Goal: Information Seeking & Learning: Learn about a topic

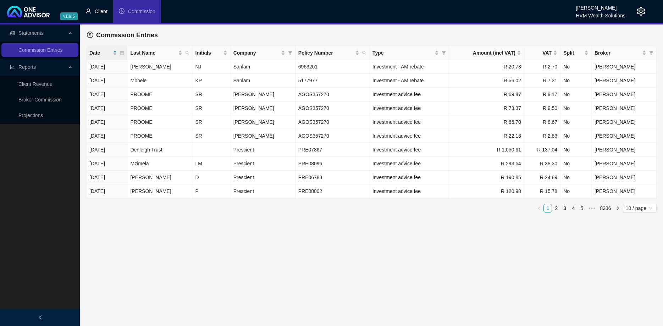
click at [102, 12] on span "Client" at bounding box center [101, 12] width 13 height 6
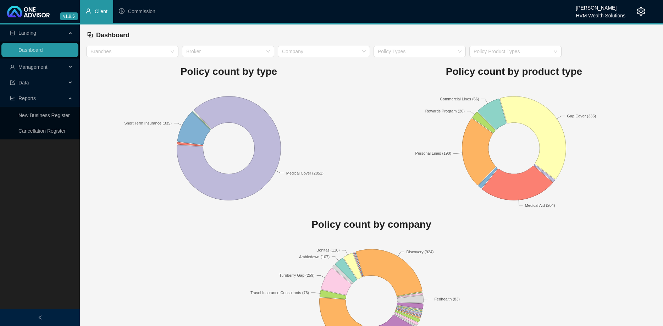
click at [56, 68] on span "Management" at bounding box center [38, 67] width 56 height 14
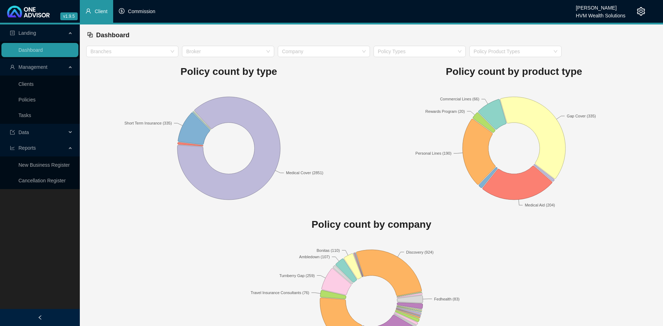
click at [132, 11] on span "Commission" at bounding box center [141, 12] width 27 height 6
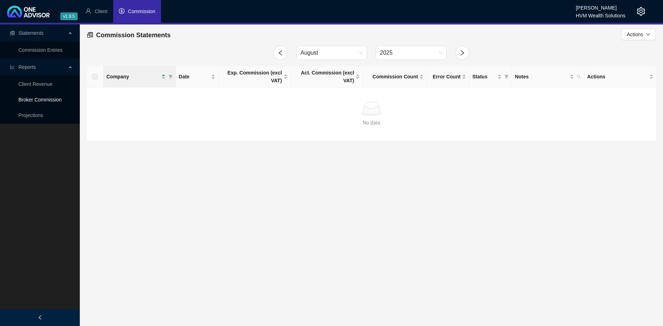
click at [50, 101] on link "Broker Commission" at bounding box center [39, 100] width 43 height 6
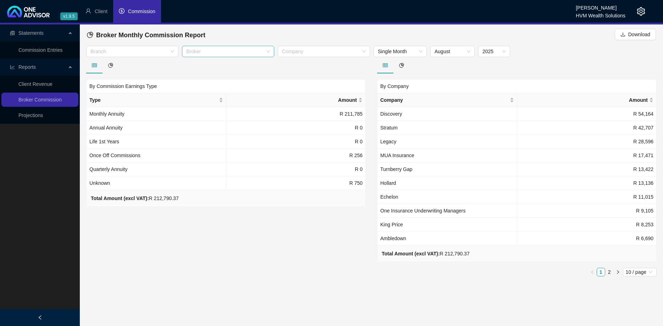
click at [267, 52] on div "Broker" at bounding box center [228, 51] width 92 height 11
click at [257, 75] on div "[PERSON_NAME]" at bounding box center [228, 77] width 81 height 8
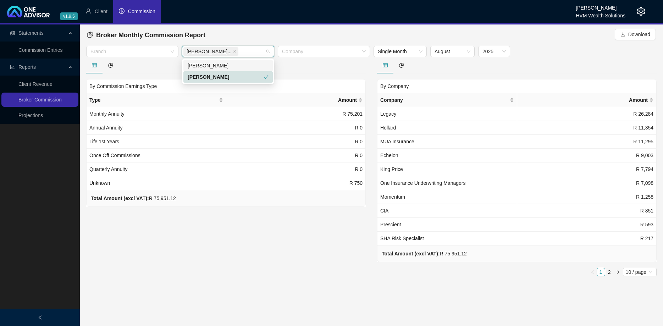
click at [161, 69] on div at bounding box center [225, 65] width 279 height 16
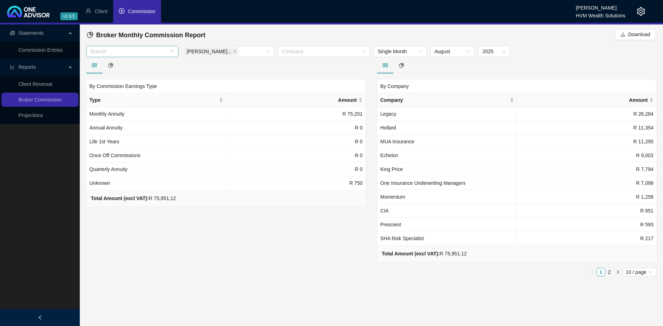
click at [172, 48] on div "Branch" at bounding box center [132, 51] width 92 height 11
click at [162, 64] on div "Short Term" at bounding box center [132, 66] width 81 height 8
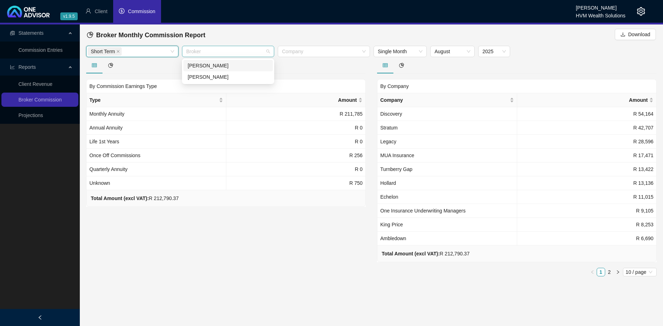
click at [269, 52] on div "Broker" at bounding box center [228, 51] width 92 height 11
click at [255, 75] on div "[PERSON_NAME]" at bounding box center [228, 77] width 81 height 8
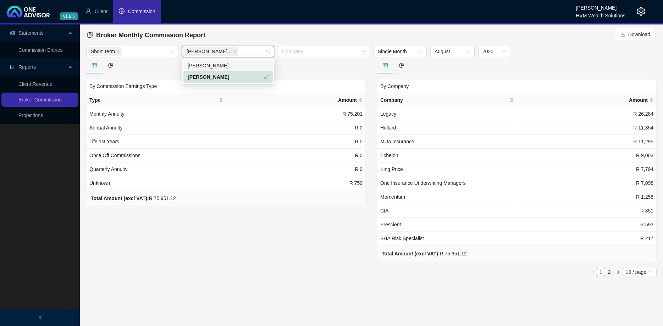
click at [307, 65] on div at bounding box center [225, 65] width 279 height 16
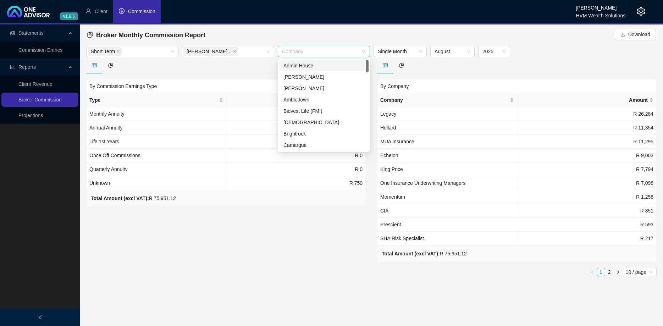
click at [307, 52] on div at bounding box center [320, 51] width 82 height 5
click at [244, 70] on div at bounding box center [225, 65] width 279 height 16
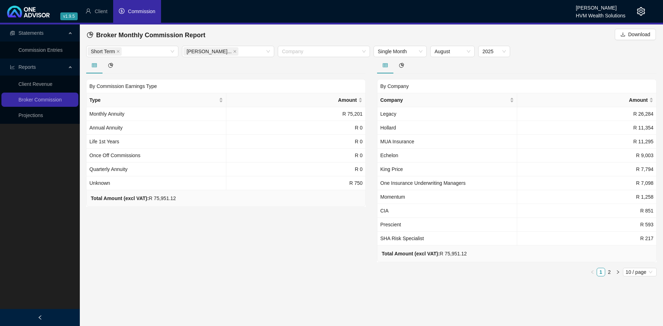
click at [43, 117] on link "Projections" at bounding box center [30, 115] width 24 height 6
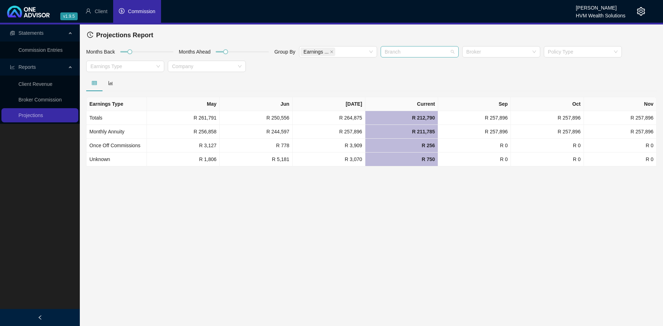
click at [446, 52] on div at bounding box center [416, 51] width 68 height 5
click at [420, 69] on div "Short Term" at bounding box center [419, 66] width 67 height 8
click at [488, 53] on div at bounding box center [498, 51] width 68 height 5
click at [489, 74] on div "[PERSON_NAME]" at bounding box center [500, 77] width 67 height 8
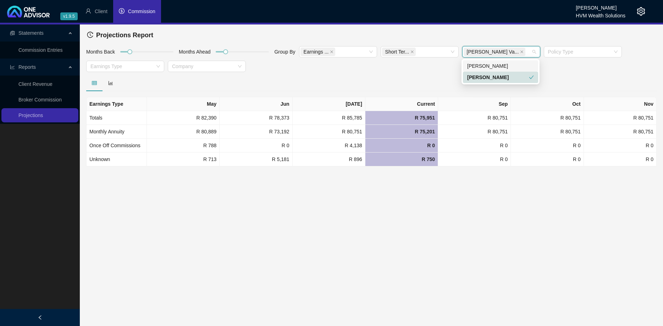
click at [502, 65] on div "[PERSON_NAME]" at bounding box center [500, 66] width 67 height 8
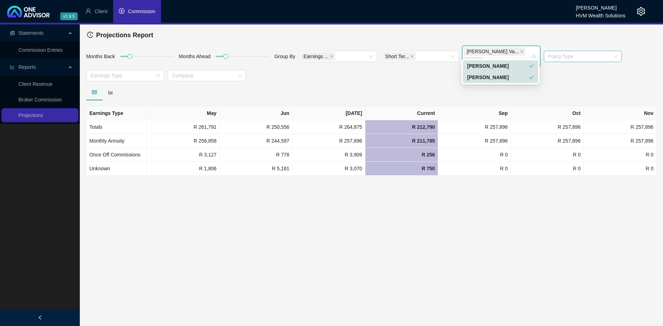
click at [575, 54] on div at bounding box center [579, 56] width 68 height 5
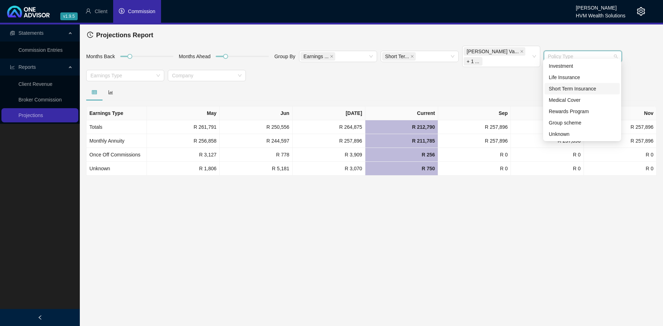
click at [571, 85] on div "Short Term Insurance" at bounding box center [582, 89] width 67 height 8
click at [480, 84] on div at bounding box center [371, 92] width 570 height 16
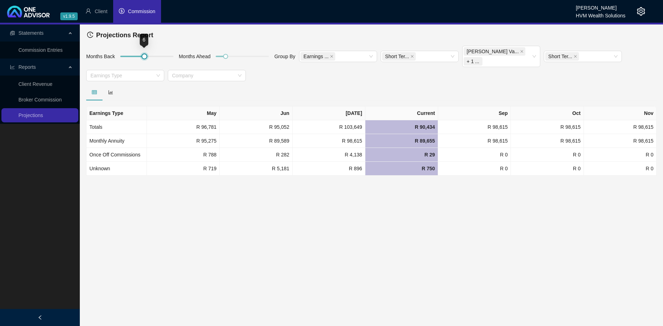
drag, startPoint x: 130, startPoint y: 50, endPoint x: 143, endPoint y: 51, distance: 12.8
click at [143, 55] on div at bounding box center [145, 57] width 4 height 4
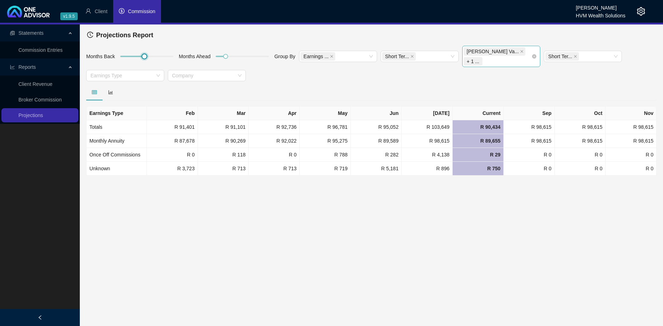
click at [479, 57] on span "+ 1 ..." at bounding box center [473, 61] width 12 height 8
click at [527, 65] on div "[PERSON_NAME]" at bounding box center [498, 66] width 62 height 8
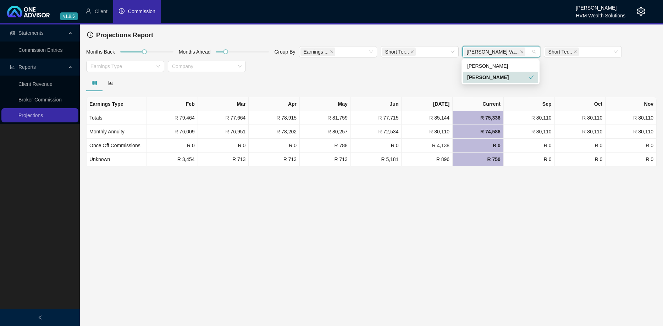
click at [381, 82] on div at bounding box center [371, 83] width 570 height 16
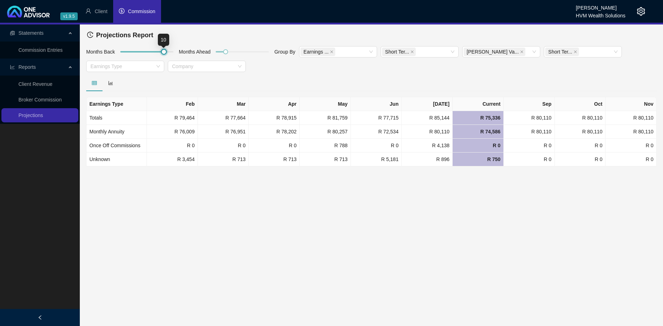
drag, startPoint x: 147, startPoint y: 50, endPoint x: 163, endPoint y: 50, distance: 15.6
click at [163, 50] on div at bounding box center [146, 52] width 53 height 4
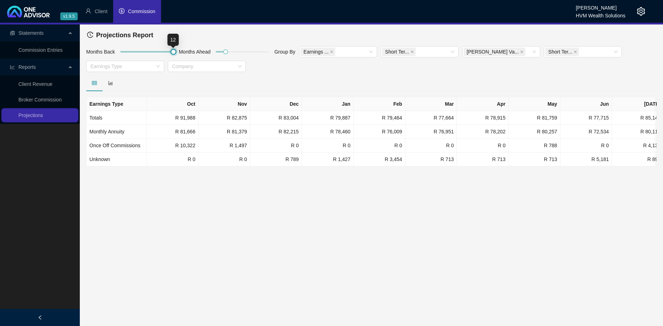
drag, startPoint x: 169, startPoint y: 52, endPoint x: 182, endPoint y: 56, distance: 13.9
click at [182, 56] on div "Months Back Months Ahead Group By Earnings ... Short Ter... [PERSON_NAME] Va...…" at bounding box center [371, 60] width 574 height 29
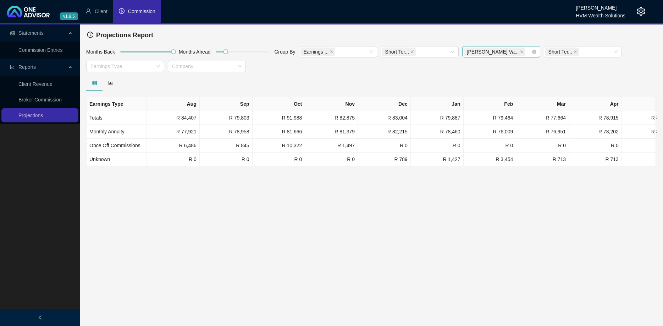
click at [512, 55] on div "[PERSON_NAME] Va..." at bounding box center [498, 52] width 68 height 10
click at [505, 68] on div "[PERSON_NAME]" at bounding box center [500, 66] width 67 height 8
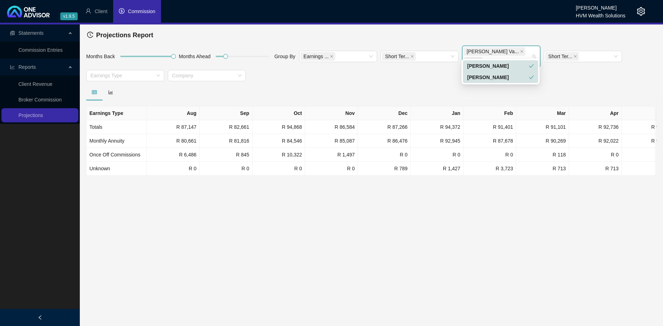
click at [395, 71] on div "Months Back Months Ahead Group By Earnings ... Short Ter... [PERSON_NAME] Va...…" at bounding box center [371, 65] width 574 height 38
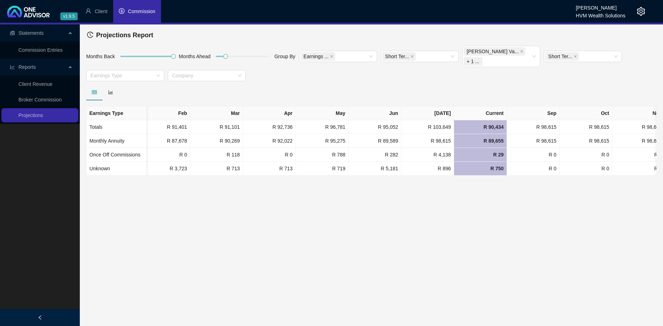
scroll to position [0, 334]
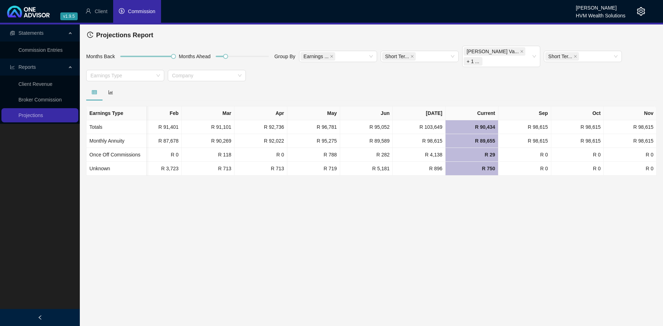
click at [336, 84] on div at bounding box center [371, 92] width 570 height 16
click at [110, 4] on li "Client" at bounding box center [96, 11] width 33 height 23
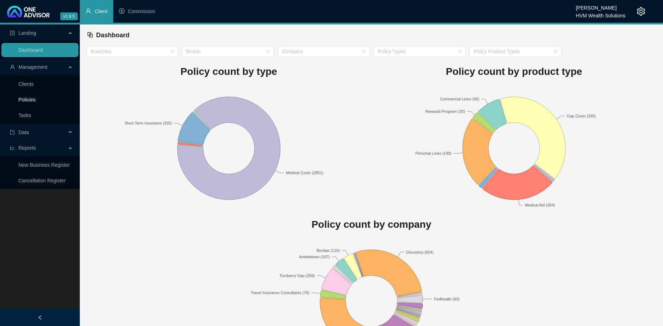
click at [35, 97] on link "Policies" at bounding box center [26, 100] width 17 height 6
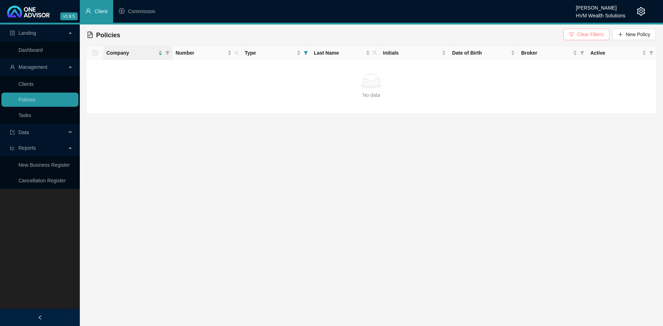
click at [580, 36] on span "Clear Filters" at bounding box center [590, 34] width 27 height 8
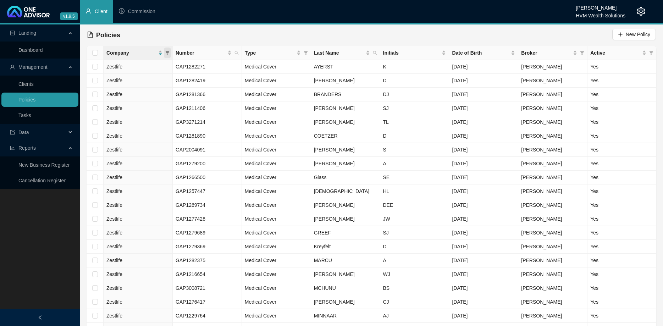
click at [170, 52] on span at bounding box center [167, 53] width 7 height 11
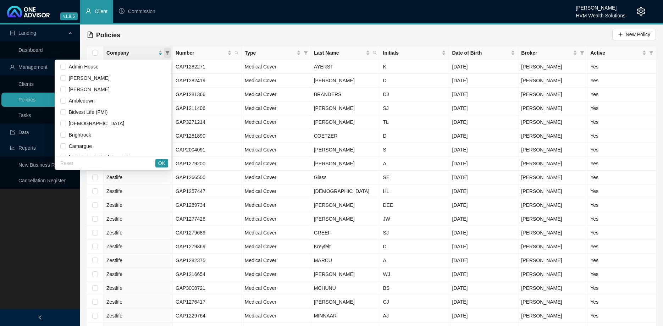
click at [170, 52] on span at bounding box center [167, 53] width 7 height 11
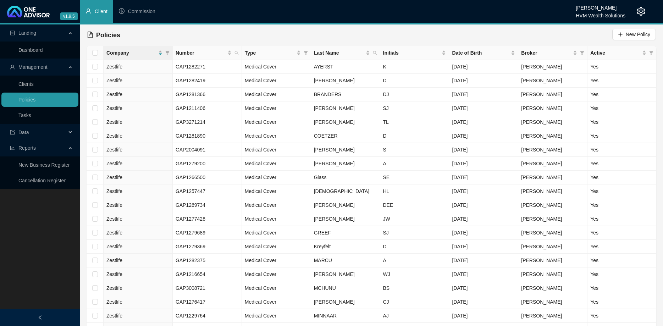
click at [294, 35] on div "Policies New Policy" at bounding box center [371, 35] width 569 height 16
click at [168, 52] on icon "filter" at bounding box center [168, 53] width 4 height 4
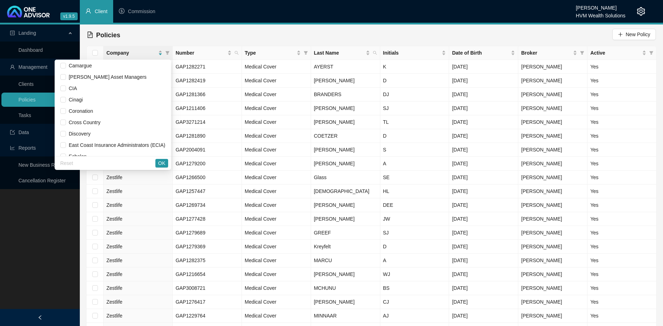
scroll to position [81, 0]
click at [220, 36] on div "Policies New Policy" at bounding box center [371, 35] width 569 height 16
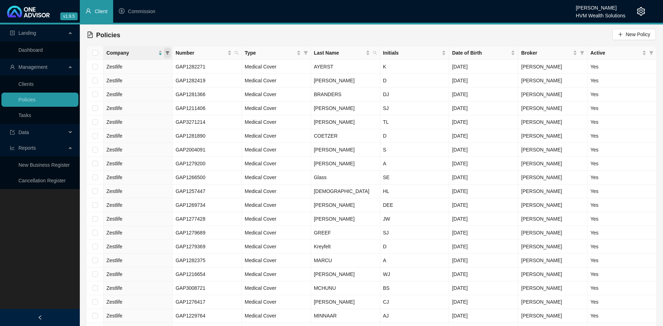
click at [167, 53] on icon "filter" at bounding box center [168, 53] width 4 height 4
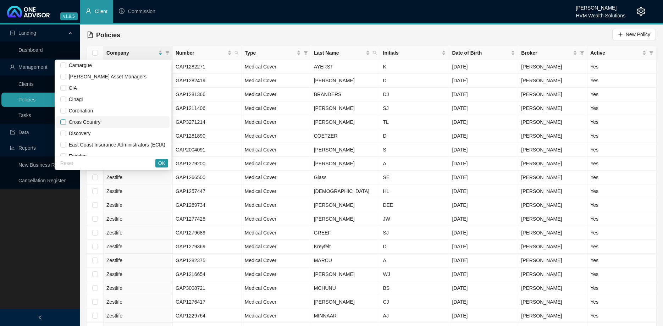
click at [66, 122] on input "checkbox" at bounding box center [63, 122] width 6 height 6
checkbox input "true"
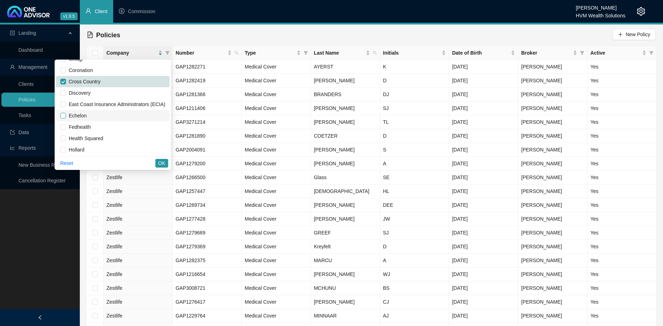
click at [66, 117] on input "checkbox" at bounding box center [63, 116] width 6 height 6
checkbox input "true"
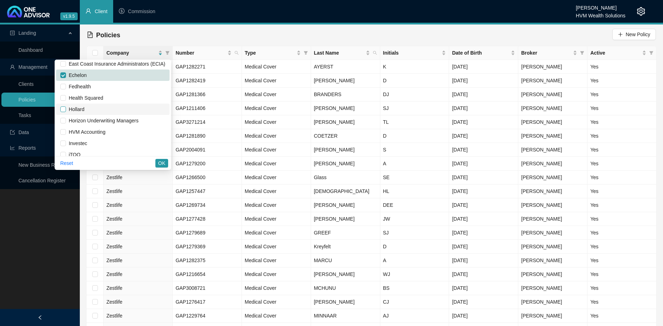
click at [66, 110] on input "checkbox" at bounding box center [63, 109] width 6 height 6
checkbox input "true"
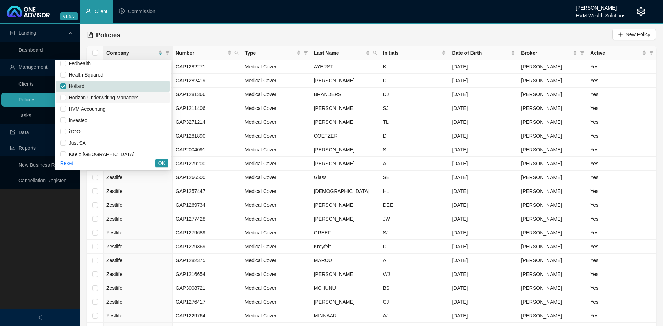
scroll to position [202, 0]
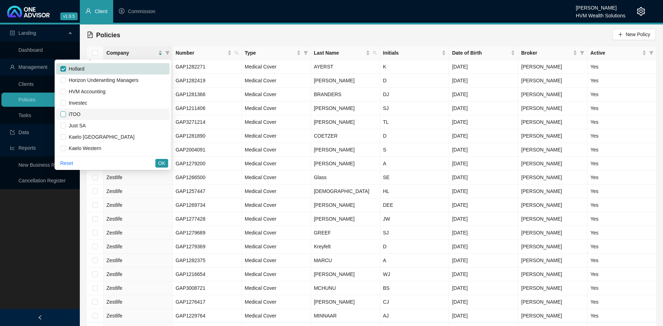
click at [66, 117] on label at bounding box center [63, 114] width 6 height 8
click at [66, 117] on input "checkbox" at bounding box center [63, 114] width 6 height 6
click at [66, 113] on input "checkbox" at bounding box center [63, 114] width 6 height 6
checkbox input "true"
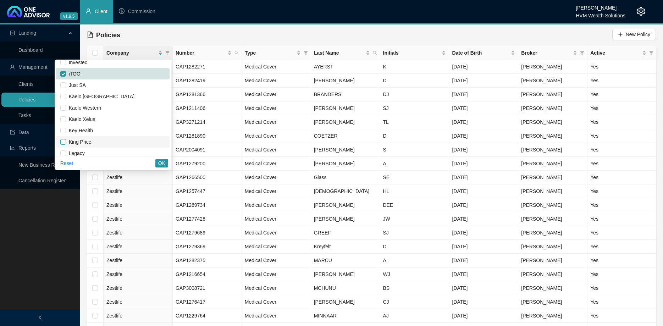
click at [66, 139] on input "checkbox" at bounding box center [63, 142] width 6 height 6
checkbox input "true"
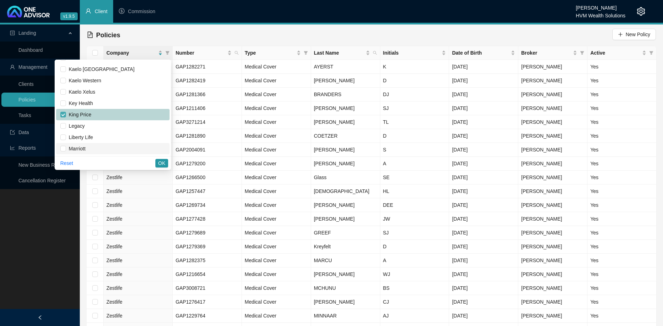
scroll to position [283, 0]
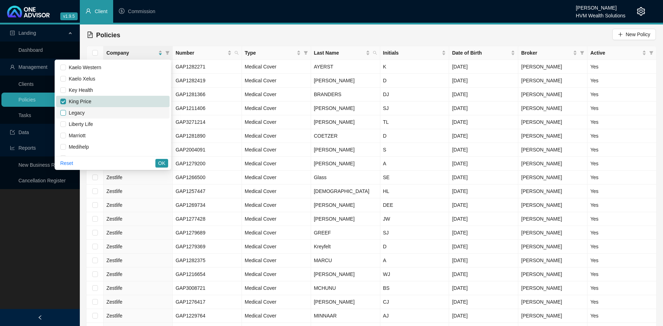
click at [66, 112] on input "checkbox" at bounding box center [63, 113] width 6 height 6
checkbox input "true"
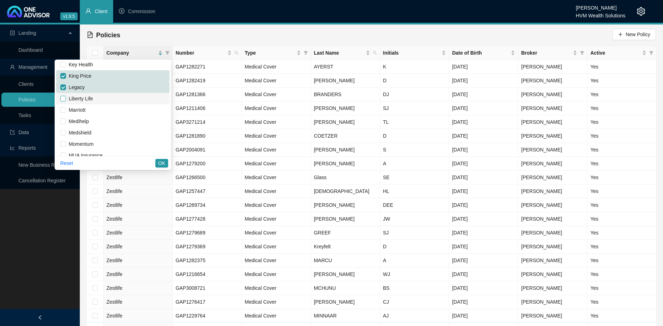
scroll to position [323, 0]
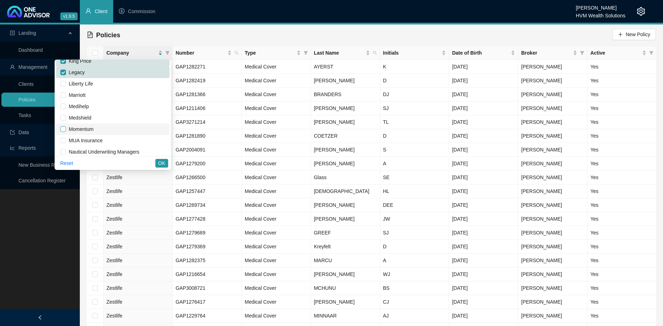
click at [66, 130] on input "checkbox" at bounding box center [63, 129] width 6 height 6
checkbox input "false"
click at [66, 138] on input "checkbox" at bounding box center [63, 141] width 6 height 6
checkbox input "true"
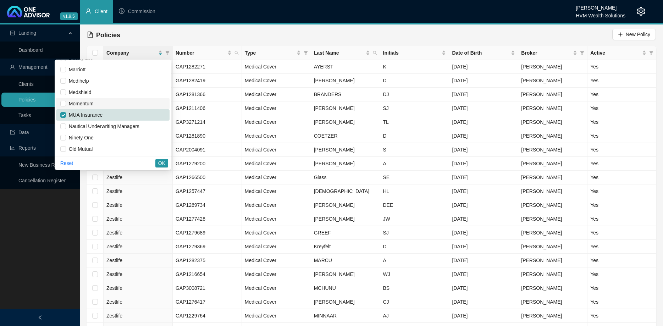
scroll to position [364, 0]
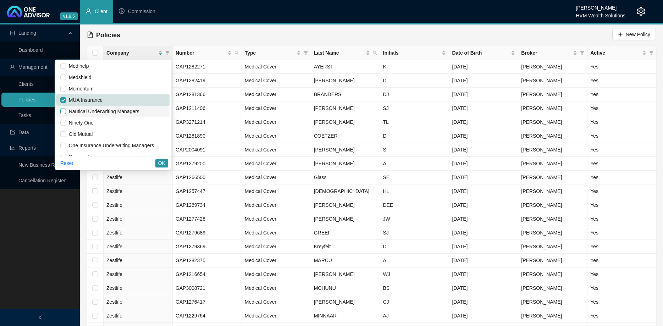
click at [66, 113] on input "checkbox" at bounding box center [63, 112] width 6 height 6
checkbox input "true"
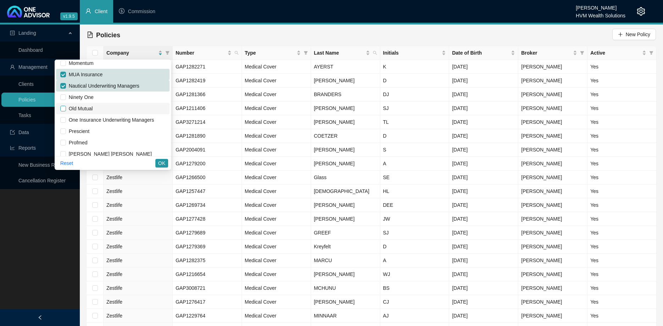
scroll to position [404, 0]
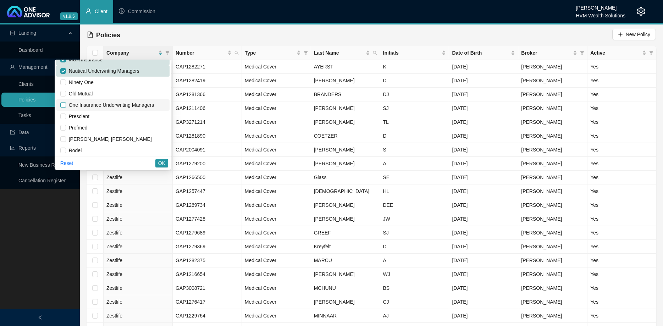
click at [66, 105] on input "checkbox" at bounding box center [63, 105] width 6 height 6
checkbox input "true"
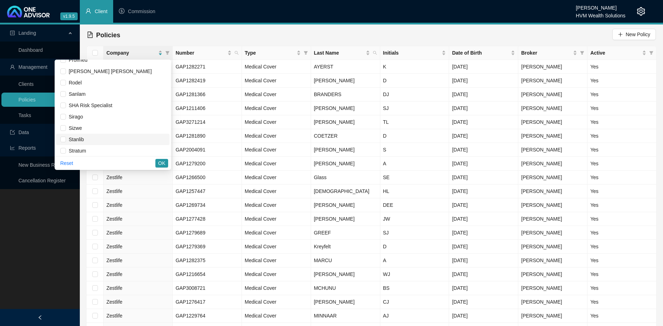
scroll to position [485, 0]
click at [66, 93] on input "checkbox" at bounding box center [63, 92] width 6 height 6
checkbox input "true"
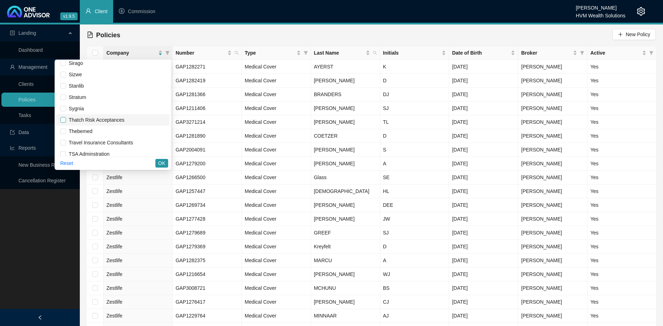
click at [65, 119] on input "checkbox" at bounding box center [63, 120] width 6 height 6
click at [66, 119] on input "checkbox" at bounding box center [63, 120] width 6 height 6
checkbox input "false"
click at [66, 142] on input "checkbox" at bounding box center [63, 143] width 6 height 6
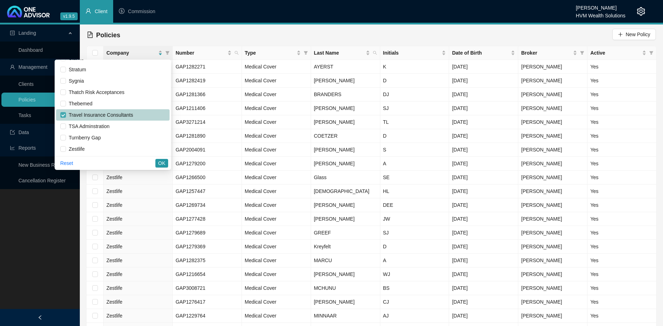
click at [66, 113] on input "checkbox" at bounding box center [63, 115] width 6 height 6
checkbox input "false"
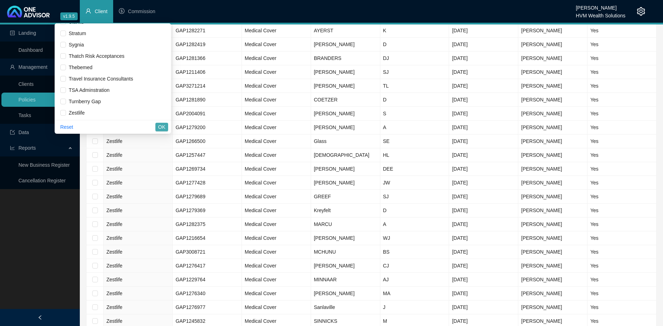
click at [162, 125] on span "OK" at bounding box center [161, 127] width 7 height 8
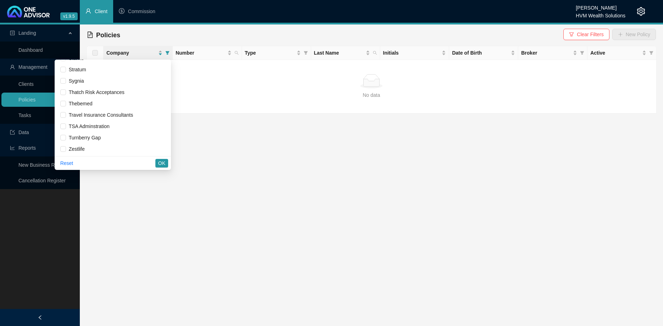
scroll to position [0, 0]
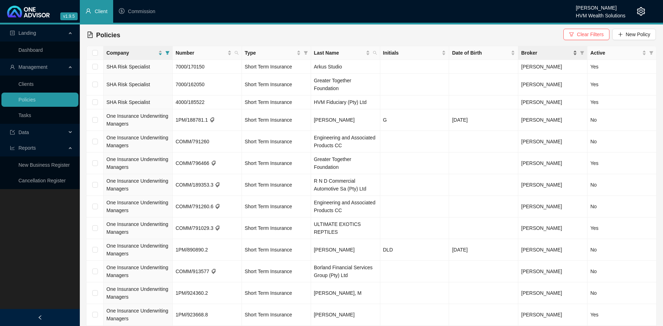
click at [575, 56] on div "Broker" at bounding box center [549, 53] width 56 height 8
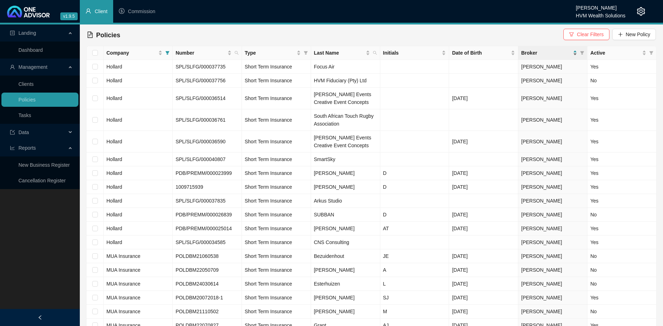
click at [575, 56] on div "Broker" at bounding box center [549, 53] width 56 height 8
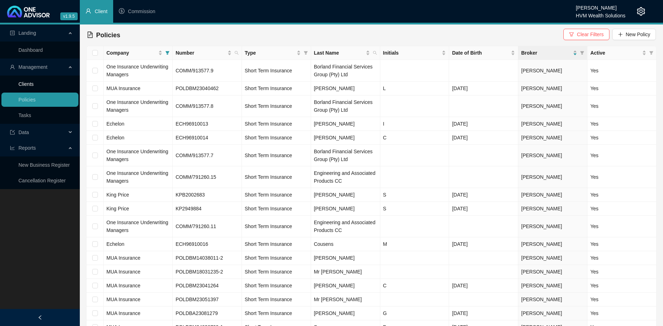
click at [34, 86] on link "Clients" at bounding box center [25, 84] width 15 height 6
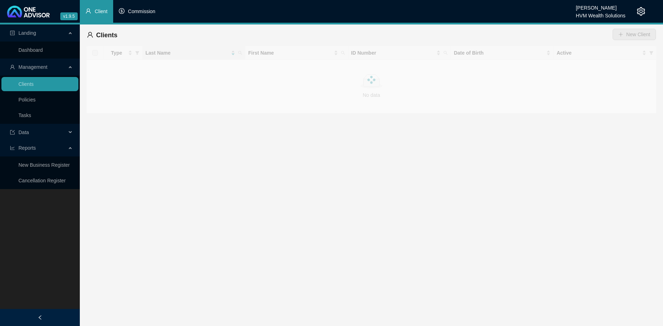
click at [128, 18] on li "Commission" at bounding box center [137, 11] width 48 height 23
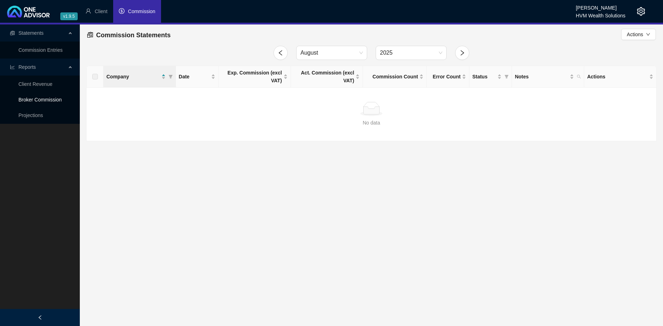
click at [39, 97] on link "Broker Commission" at bounding box center [39, 100] width 43 height 6
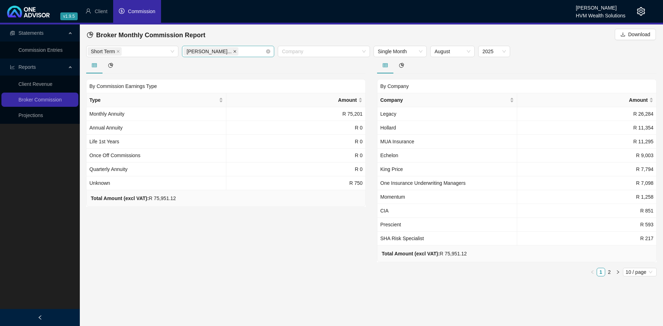
click at [233, 50] on icon "close" at bounding box center [234, 51] width 3 height 3
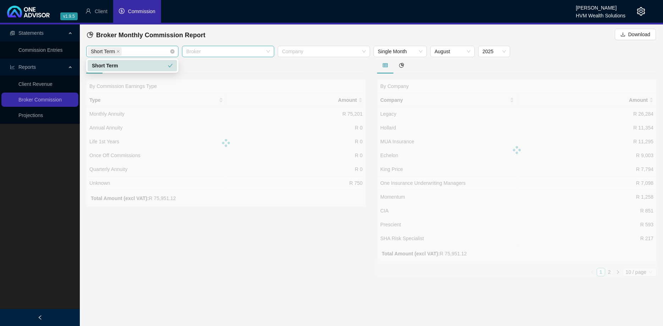
click at [121, 52] on span "Short Term" at bounding box center [105, 51] width 34 height 9
click at [118, 52] on icon "close" at bounding box center [118, 52] width 4 height 4
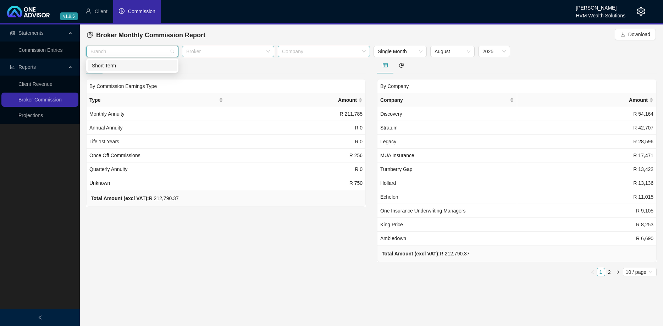
click at [296, 51] on div at bounding box center [320, 51] width 82 height 5
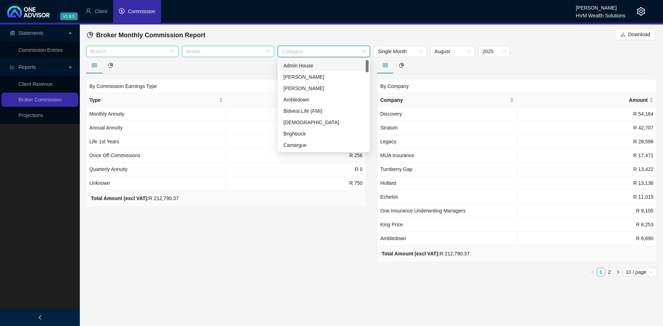
click at [117, 52] on div at bounding box center [129, 51] width 82 height 5
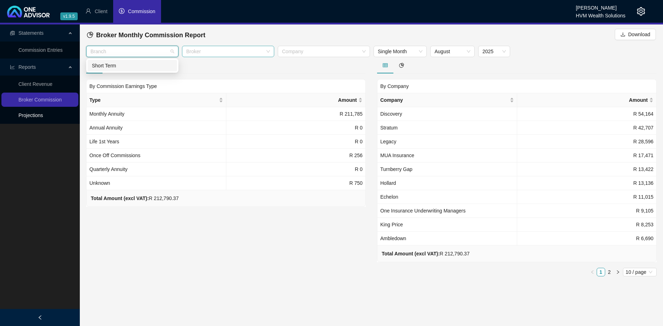
click at [43, 113] on link "Projections" at bounding box center [30, 115] width 24 height 6
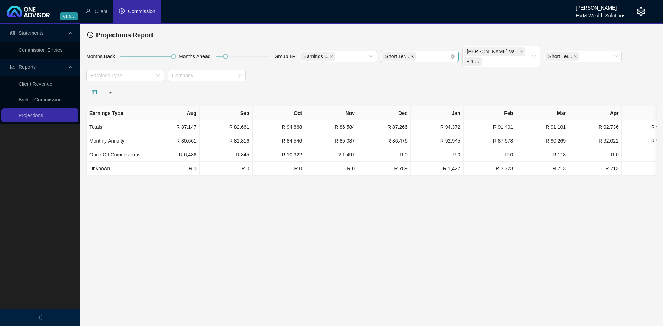
click at [411, 54] on span at bounding box center [412, 56] width 4 height 8
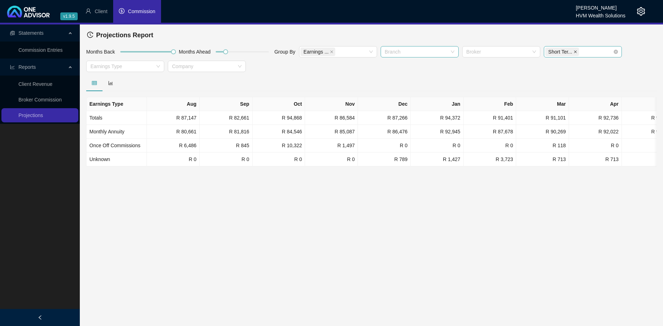
click at [573, 53] on icon "close" at bounding box center [575, 52] width 4 height 4
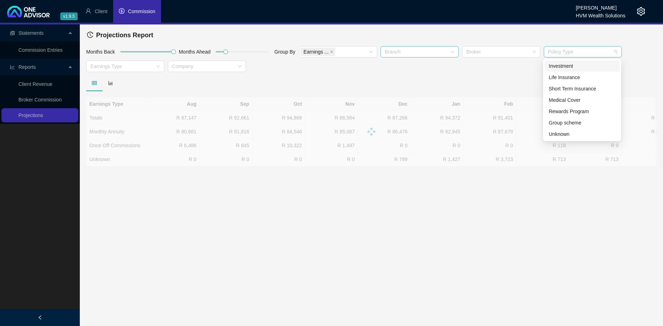
click at [576, 52] on div at bounding box center [579, 51] width 68 height 5
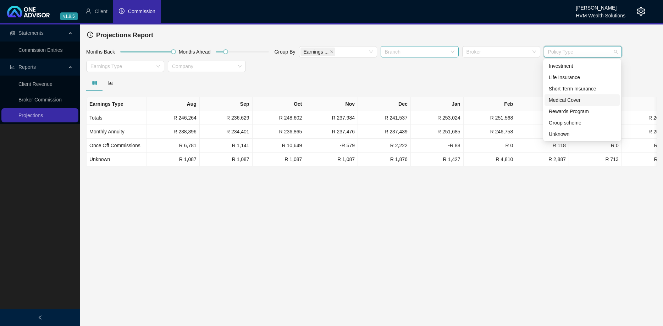
click at [577, 99] on div "Medical Cover" at bounding box center [582, 100] width 67 height 8
click at [459, 75] on div at bounding box center [371, 83] width 570 height 16
click at [589, 55] on div "Medical C..." at bounding box center [579, 52] width 68 height 10
click at [566, 114] on div "Rewards Program" at bounding box center [582, 111] width 67 height 8
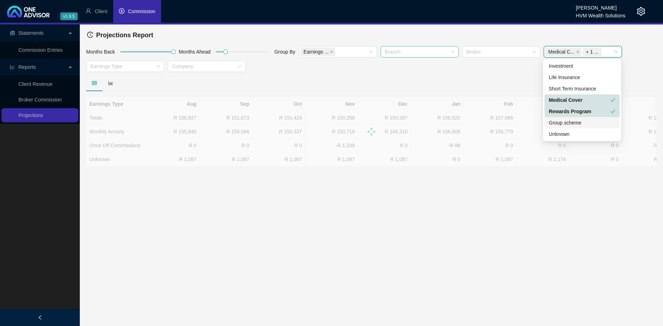
click at [571, 122] on div "Group scheme" at bounding box center [582, 123] width 67 height 8
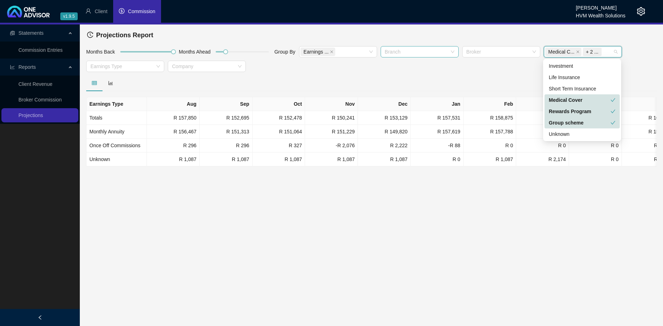
click at [569, 98] on div "Medical Cover" at bounding box center [580, 100] width 62 height 8
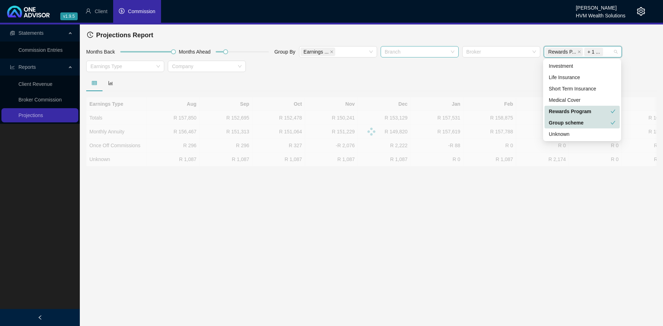
click at [573, 107] on div "Rewards Program" at bounding box center [580, 111] width 62 height 8
click at [574, 118] on div "Group scheme" at bounding box center [581, 122] width 75 height 11
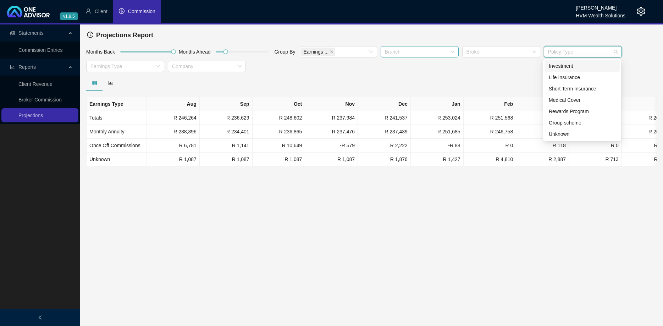
click at [568, 67] on div "Investment" at bounding box center [582, 66] width 67 height 8
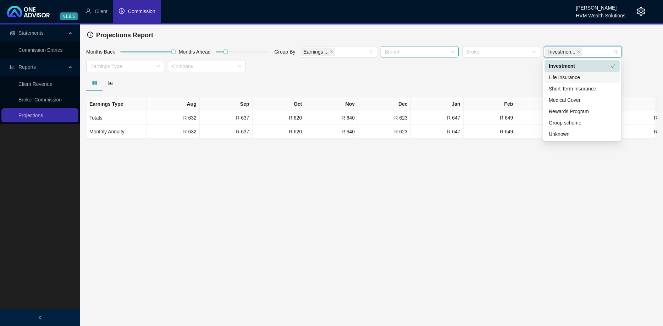
click at [572, 76] on div "Life Insurance" at bounding box center [582, 77] width 67 height 8
click at [574, 75] on div "Life Insurance" at bounding box center [580, 77] width 62 height 8
click at [571, 63] on div "Investment" at bounding box center [580, 66] width 62 height 8
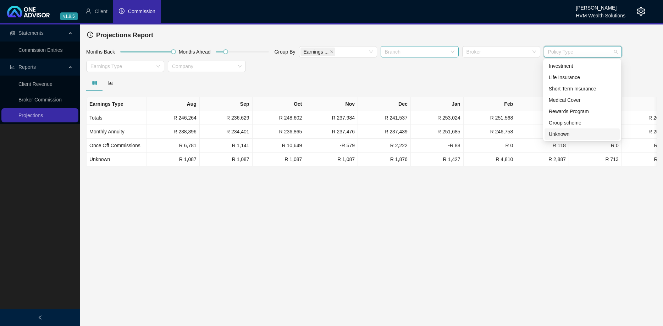
click at [575, 134] on div "Unknown" at bounding box center [582, 134] width 67 height 8
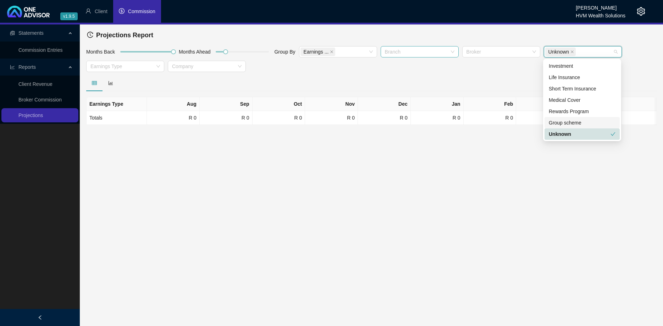
click at [575, 125] on div "Group scheme" at bounding box center [582, 123] width 67 height 8
click at [582, 113] on div "Rewards Program" at bounding box center [582, 111] width 67 height 8
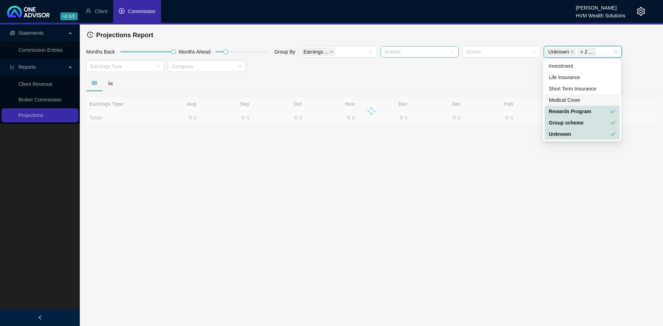
click at [581, 100] on div "Medical Cover" at bounding box center [582, 100] width 67 height 8
click at [579, 79] on div "Life Insurance" at bounding box center [582, 77] width 67 height 8
click at [577, 67] on div "Investment" at bounding box center [582, 66] width 67 height 8
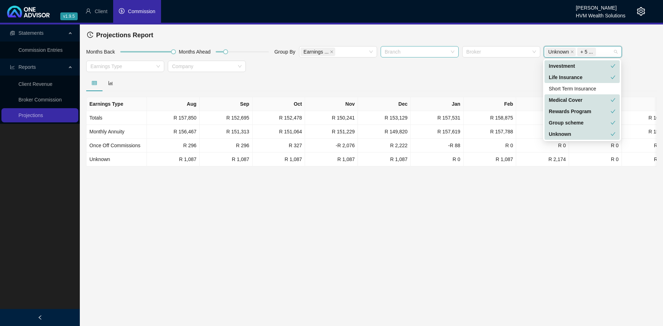
click at [466, 70] on div "Months Back Months Ahead Group By Earnings ... Branch Broker Unknown + 5 ... Ea…" at bounding box center [371, 60] width 574 height 29
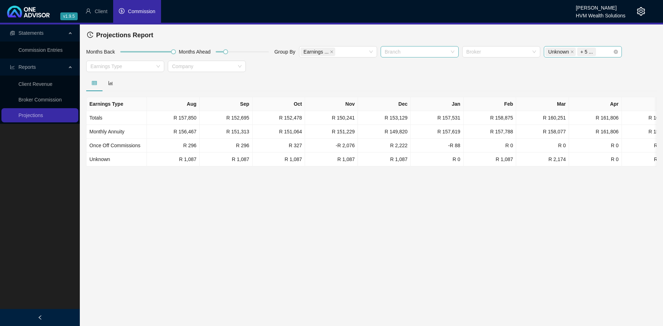
click at [600, 52] on div "Unknown + 5 ..." at bounding box center [579, 52] width 68 height 10
click at [483, 73] on div "Months Back Months Ahead Group By Earnings ... Branch Broker Policy Type Earnin…" at bounding box center [371, 60] width 574 height 29
click at [340, 49] on div "Earnings ..." at bounding box center [334, 52] width 68 height 10
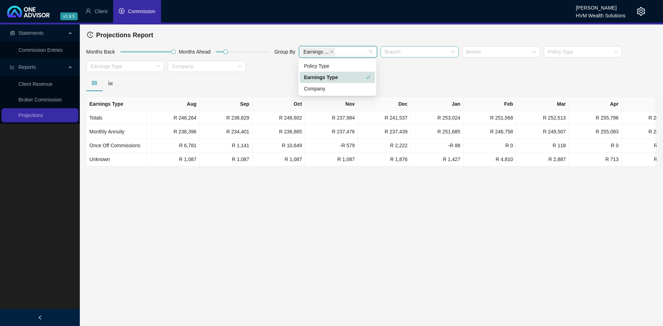
click at [424, 76] on div at bounding box center [371, 83] width 570 height 16
click at [118, 68] on div at bounding box center [122, 66] width 68 height 5
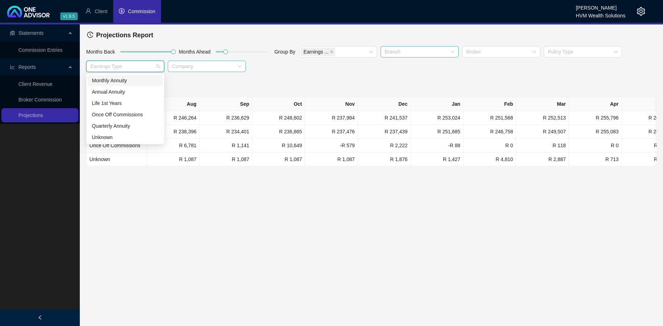
click at [206, 64] on div at bounding box center [203, 66] width 68 height 5
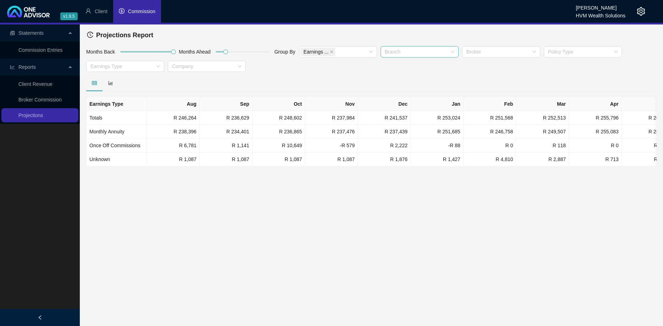
click at [324, 84] on div at bounding box center [371, 83] width 570 height 16
click at [414, 51] on div at bounding box center [416, 51] width 68 height 5
click at [509, 76] on div at bounding box center [371, 83] width 570 height 16
click at [500, 56] on div "Broker" at bounding box center [501, 51] width 78 height 11
click at [344, 82] on div at bounding box center [371, 83] width 570 height 16
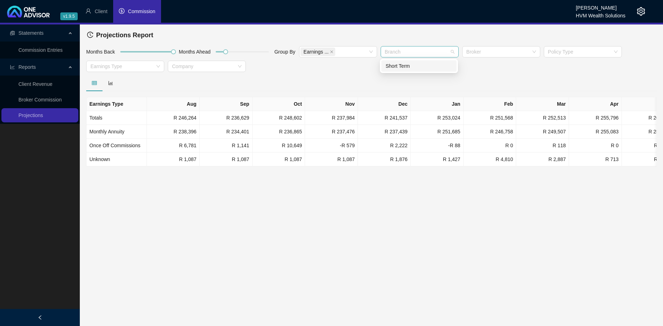
click at [422, 50] on div at bounding box center [416, 51] width 68 height 5
click at [417, 68] on div "Short Term" at bounding box center [419, 66] width 67 height 8
click at [501, 72] on div "Months Back Months Ahead Group By Earnings ... Short Ter... Broker Policy Type …" at bounding box center [371, 60] width 574 height 29
click at [500, 53] on div at bounding box center [498, 51] width 68 height 5
click at [492, 68] on div "[PERSON_NAME]" at bounding box center [500, 66] width 67 height 8
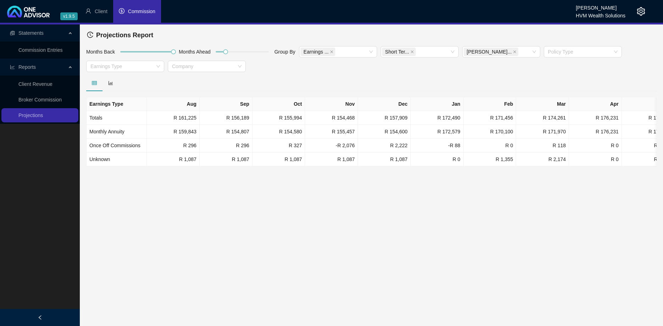
click at [401, 72] on div "Months Back Months Ahead Group By Earnings ... Short Ter... [PERSON_NAME]... Po…" at bounding box center [371, 60] width 574 height 29
click at [587, 57] on div "Policy Type" at bounding box center [583, 51] width 78 height 11
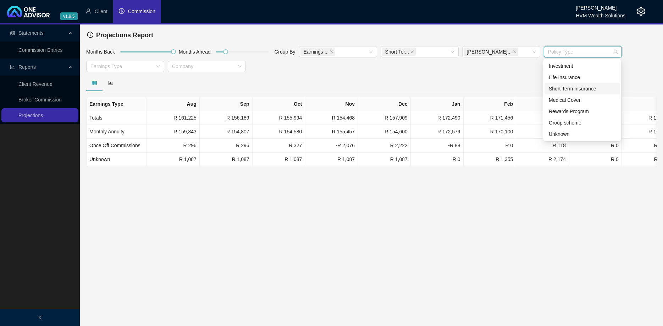
click at [581, 91] on div "Short Term Insurance" at bounding box center [582, 89] width 67 height 8
click at [573, 133] on div "Unknown" at bounding box center [582, 134] width 67 height 8
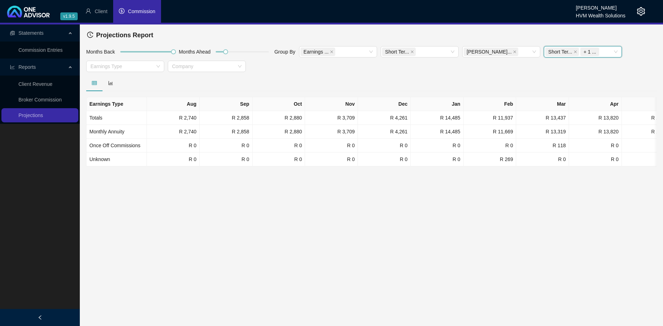
click at [443, 70] on div "Months Back Months Ahead Group By Earnings ... Short Ter... [PERSON_NAME]... Sh…" at bounding box center [371, 60] width 574 height 29
click at [438, 51] on div "Short Ter..." at bounding box center [416, 52] width 68 height 10
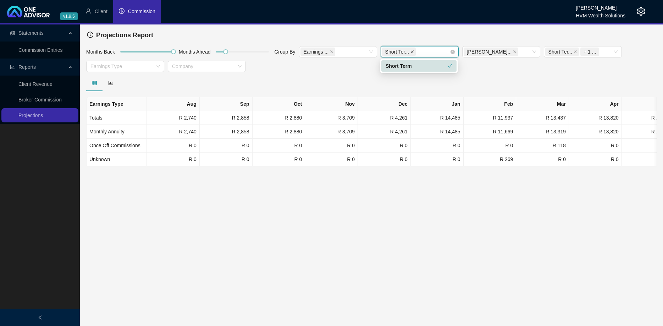
click at [411, 52] on icon "close" at bounding box center [412, 52] width 4 height 4
click at [503, 83] on div at bounding box center [371, 83] width 570 height 16
click at [504, 51] on div at bounding box center [498, 51] width 68 height 5
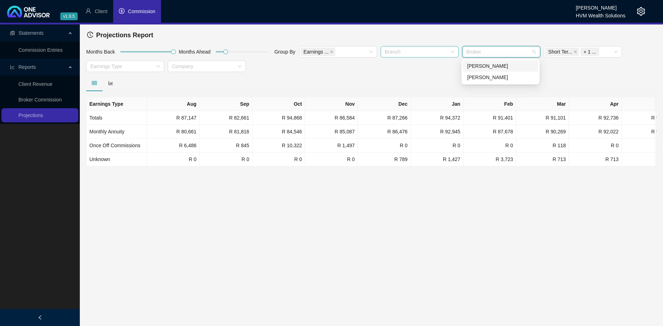
click at [500, 70] on div "[PERSON_NAME]" at bounding box center [500, 65] width 75 height 11
click at [560, 80] on div at bounding box center [371, 83] width 570 height 16
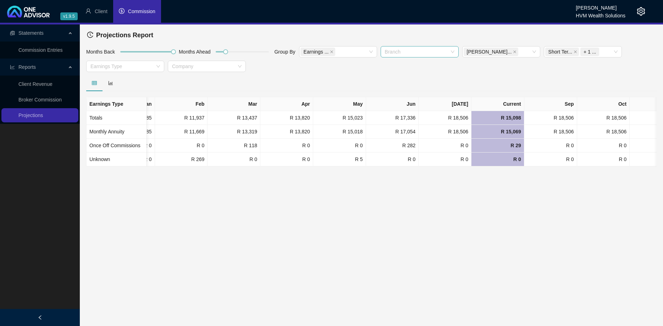
scroll to position [0, 299]
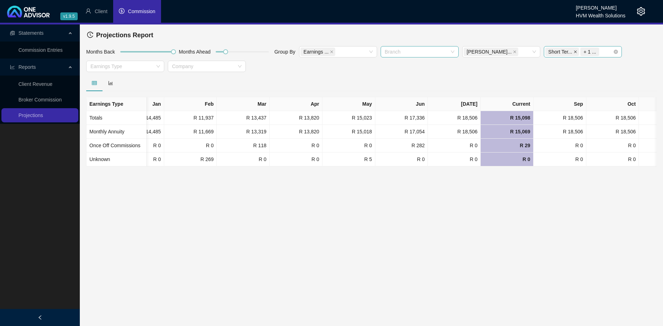
click at [573, 52] on icon "close" at bounding box center [575, 52] width 4 height 4
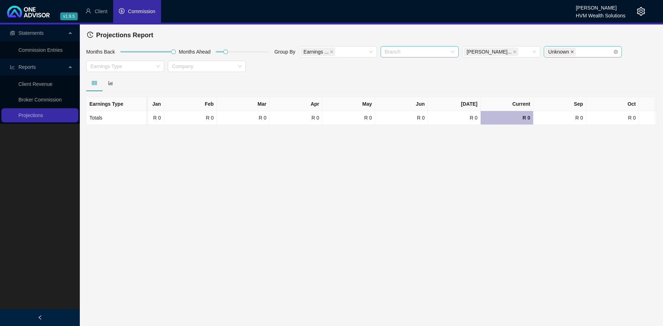
click at [571, 52] on icon "close" at bounding box center [572, 52] width 4 height 4
click at [571, 52] on div at bounding box center [579, 51] width 68 height 5
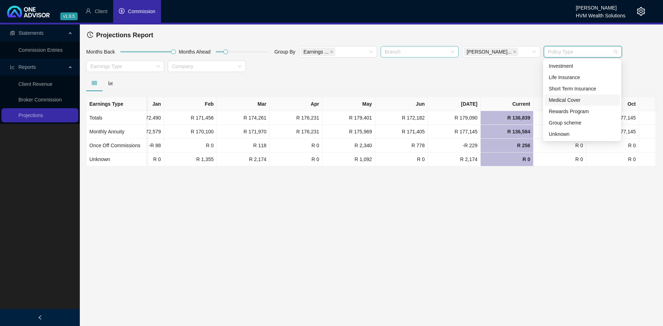
click at [578, 103] on div "Medical Cover" at bounding box center [582, 100] width 67 height 8
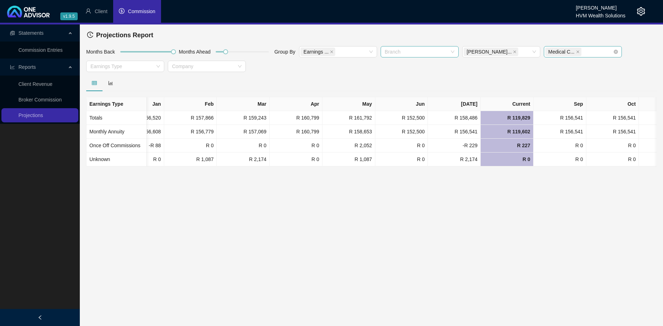
click at [482, 68] on div "Months Back Months Ahead Group By Earnings ... [PERSON_NAME]-An... Medical C...…" at bounding box center [371, 60] width 574 height 29
